Goal: Task Accomplishment & Management: Manage account settings

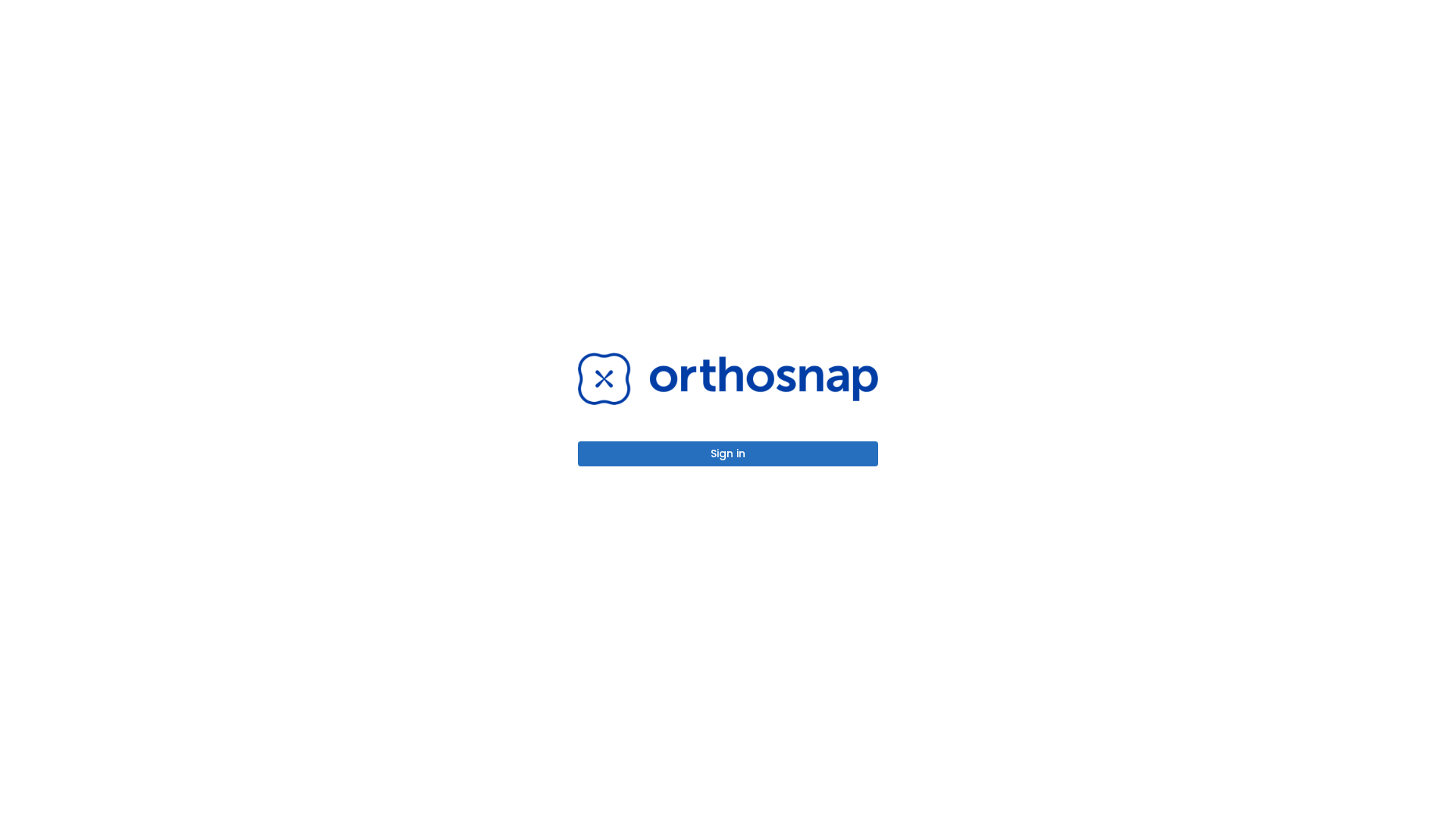
click at [728, 453] on button "Sign in" at bounding box center [728, 453] width 301 height 25
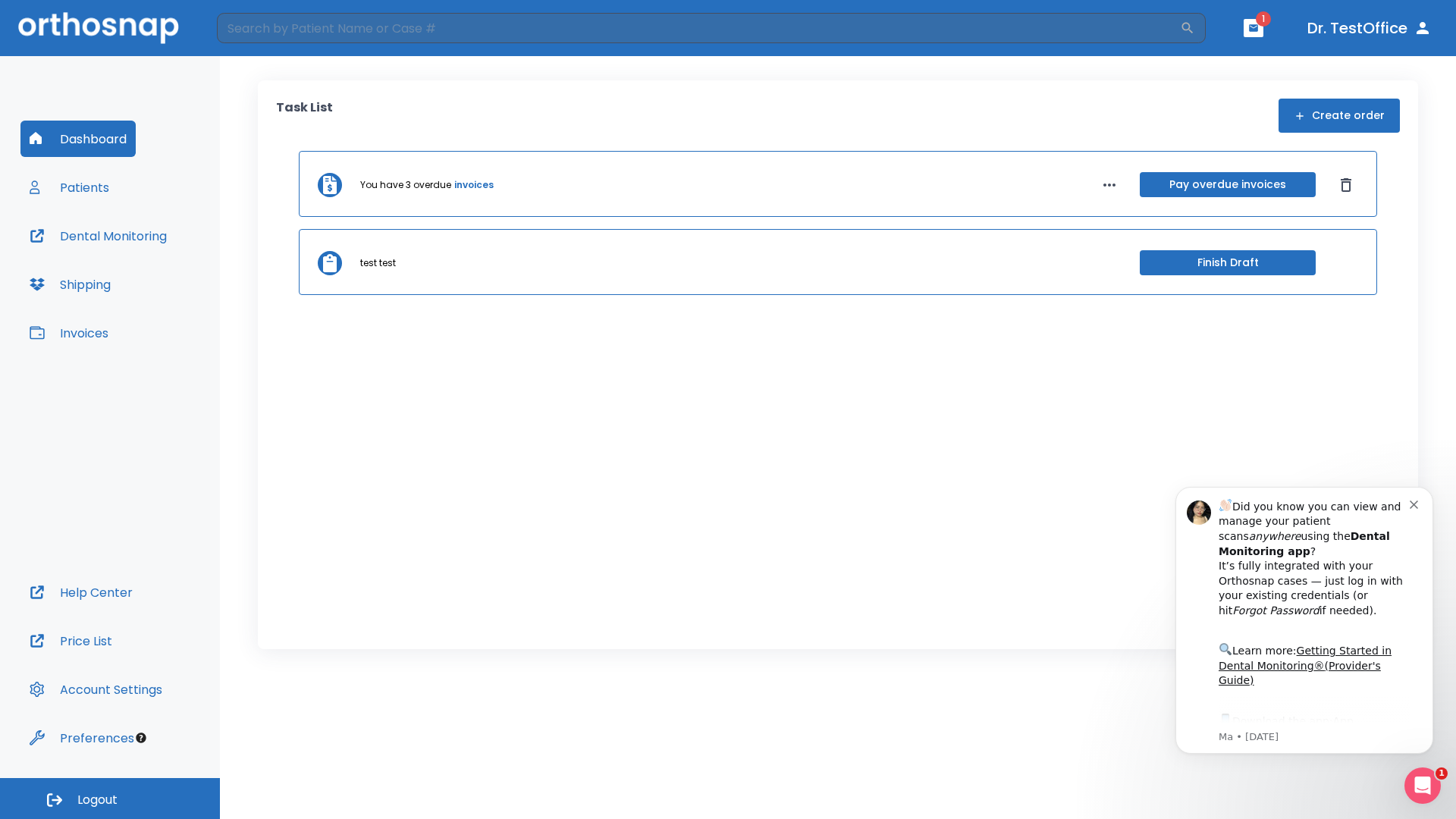
click at [110, 798] on span "Logout" at bounding box center [98, 800] width 40 height 17
